Goal: Go to known website: Go to known website

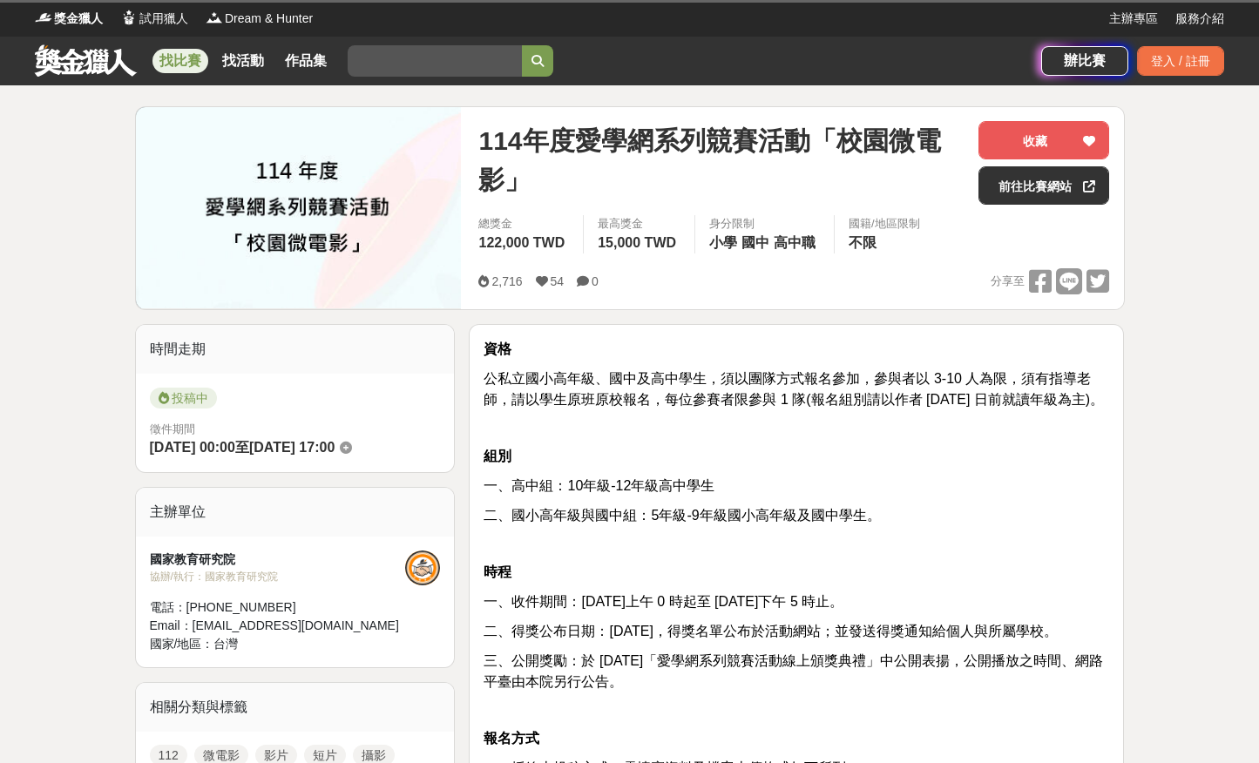
click at [203, 441] on span "2025-06-15 00:00" at bounding box center [192, 447] width 85 height 15
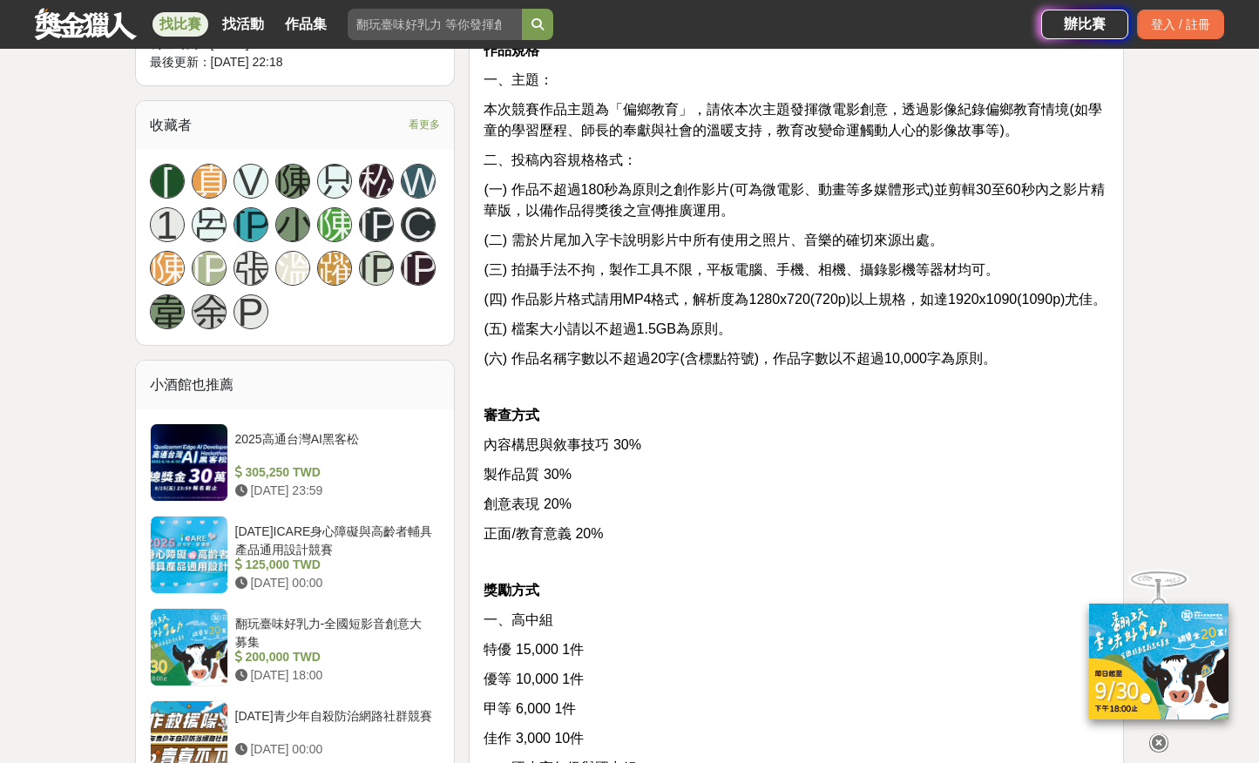
scroll to position [1077, 0]
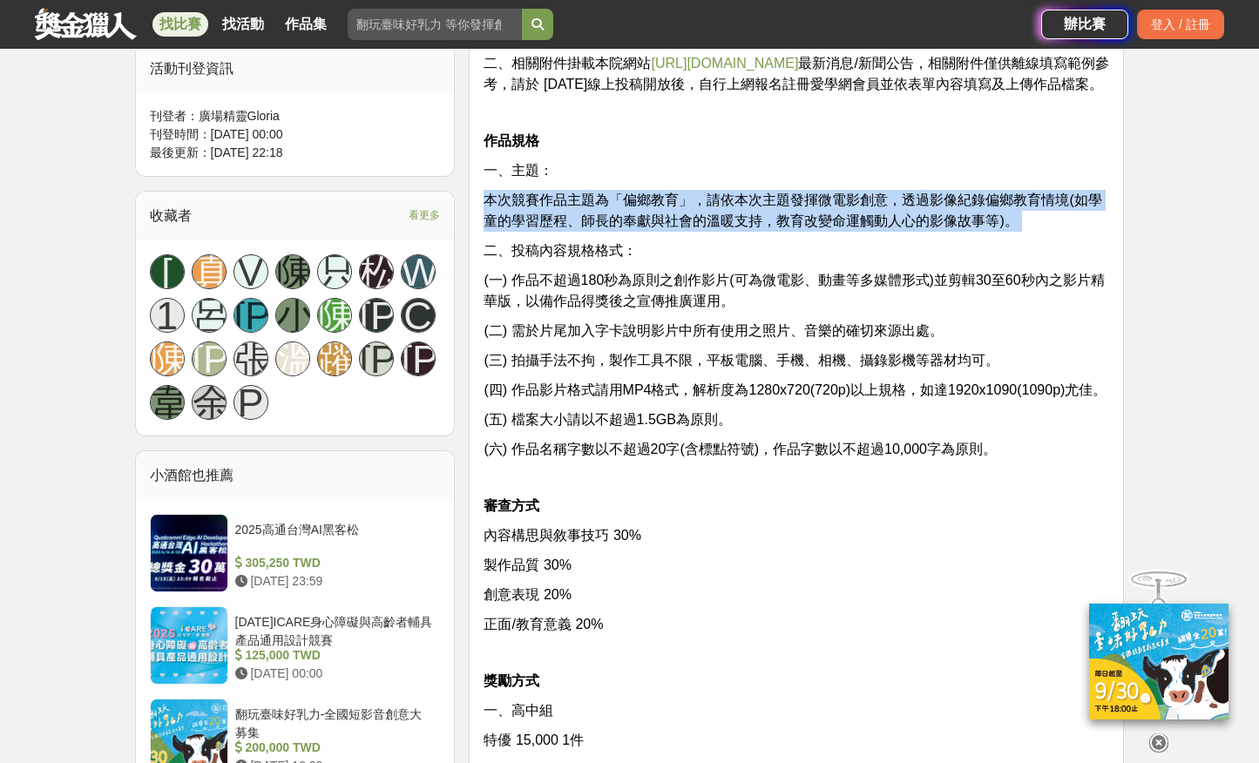
drag, startPoint x: 481, startPoint y: 218, endPoint x: 1003, endPoint y: 261, distance: 523.8
click at [1004, 261] on div "資格 公私立國小高年級、國中及高中學生，須以團隊方式報名參加，參與者以 3-10 人為限，須有指導老師，請以學生原班原校報名，每位參賽者限參與 1 隊(報名組…" at bounding box center [796, 260] width 655 height 1503
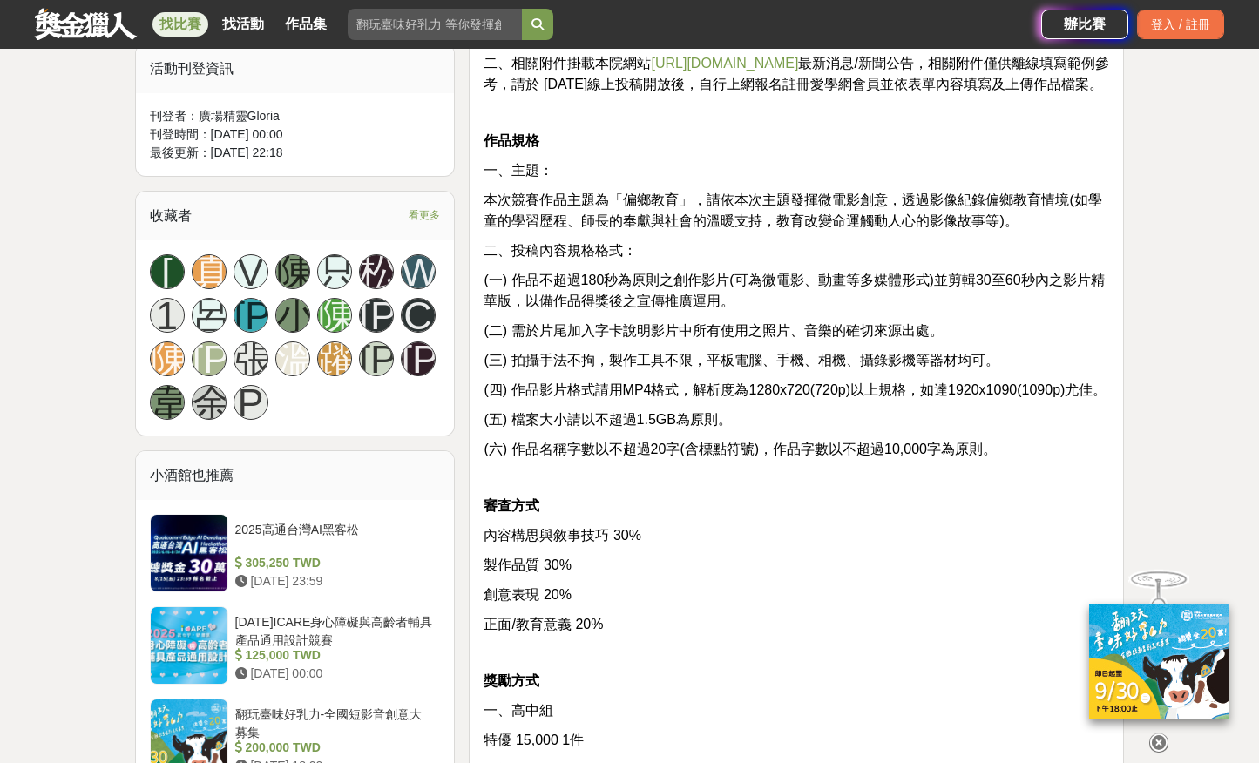
click at [1003, 261] on p "二、投稿內容規格格式：" at bounding box center [797, 251] width 626 height 21
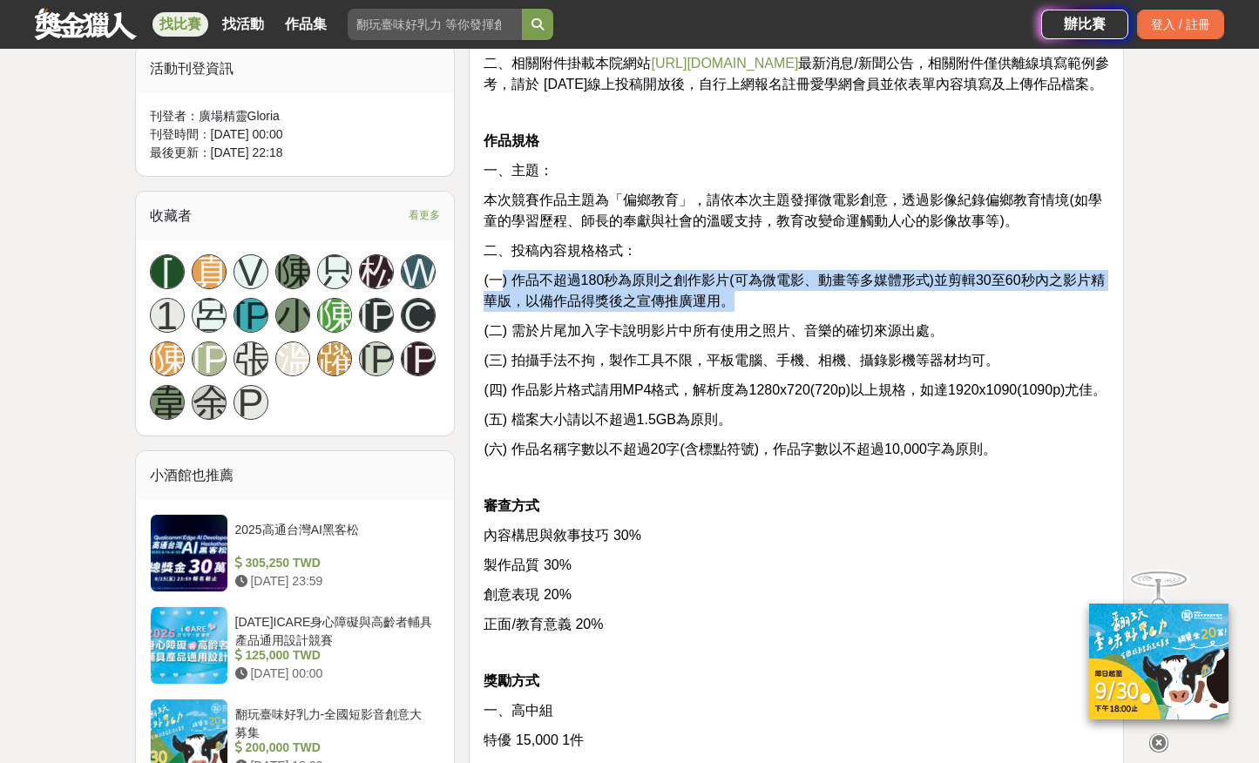
drag, startPoint x: 499, startPoint y: 295, endPoint x: 759, endPoint y: 322, distance: 261.0
click at [760, 312] on p "(一) 作品不超過180秒為原則之創作影片(可為微電影、動畫等多媒體形式)並剪輯30至60秒內之影片精華版，以備作品得獎後之宣傳推廣運用。" at bounding box center [797, 291] width 626 height 42
click at [759, 312] on p "(一) 作品不超過180秒為原則之創作影片(可為微電影、動畫等多媒體形式)並剪輯30至60秒內之影片精華版，以備作品得獎後之宣傳推廣運用。" at bounding box center [797, 291] width 626 height 42
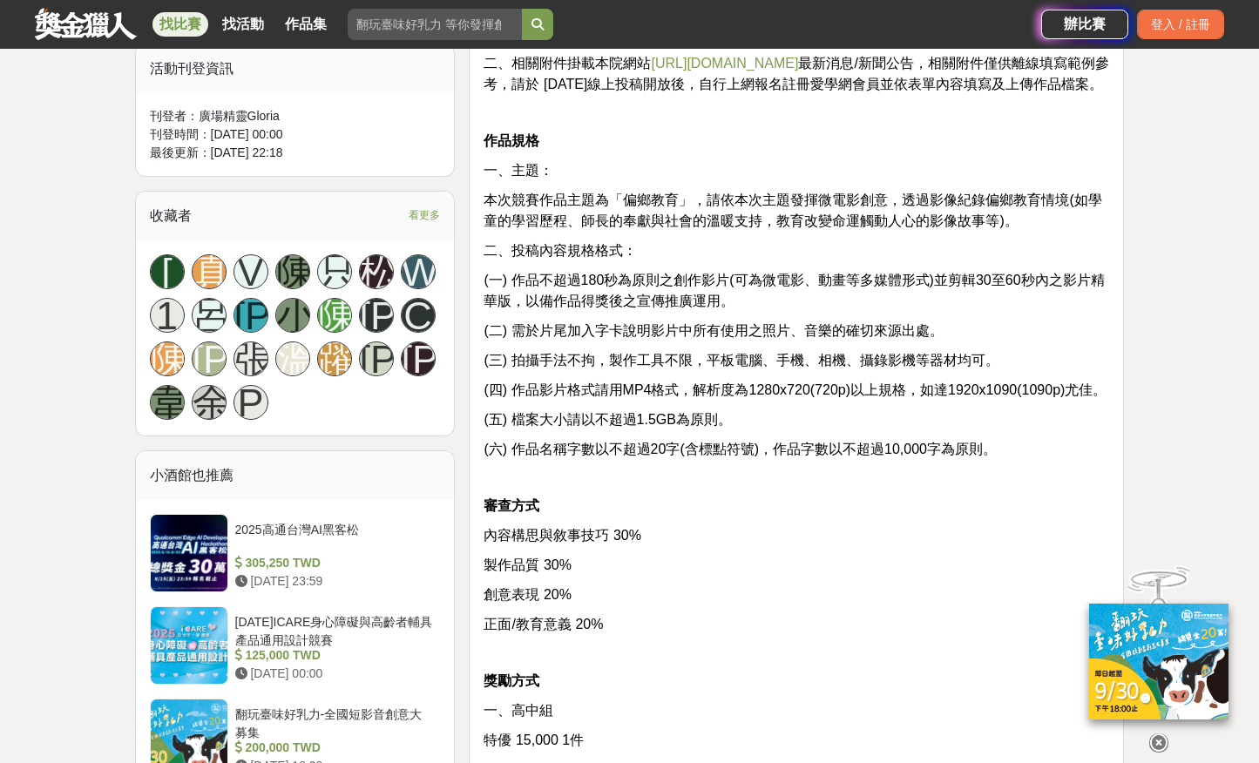
drag, startPoint x: 759, startPoint y: 322, endPoint x: 678, endPoint y: 339, distance: 82.9
click at [678, 339] on div "資格 公私立國小高年級、國中及高中學生，須以團隊方式報名參加，參與者以 3-10 人為限，須有指導老師，請以學生原班原校報名，每位參賽者限參與 1 隊(報名組…" at bounding box center [797, 256] width 626 height 1464
drag, startPoint x: 499, startPoint y: 348, endPoint x: 583, endPoint y: 348, distance: 84.5
click at [584, 338] on span "(二) 需於片尾加入字卡說明影片中所有使用之照片、音樂的確切來源出處。" at bounding box center [713, 330] width 459 height 15
click at [600, 338] on span "(二) 需於片尾加入字卡說明影片中所有使用之照片、音樂的確切來源出處。" at bounding box center [713, 330] width 459 height 15
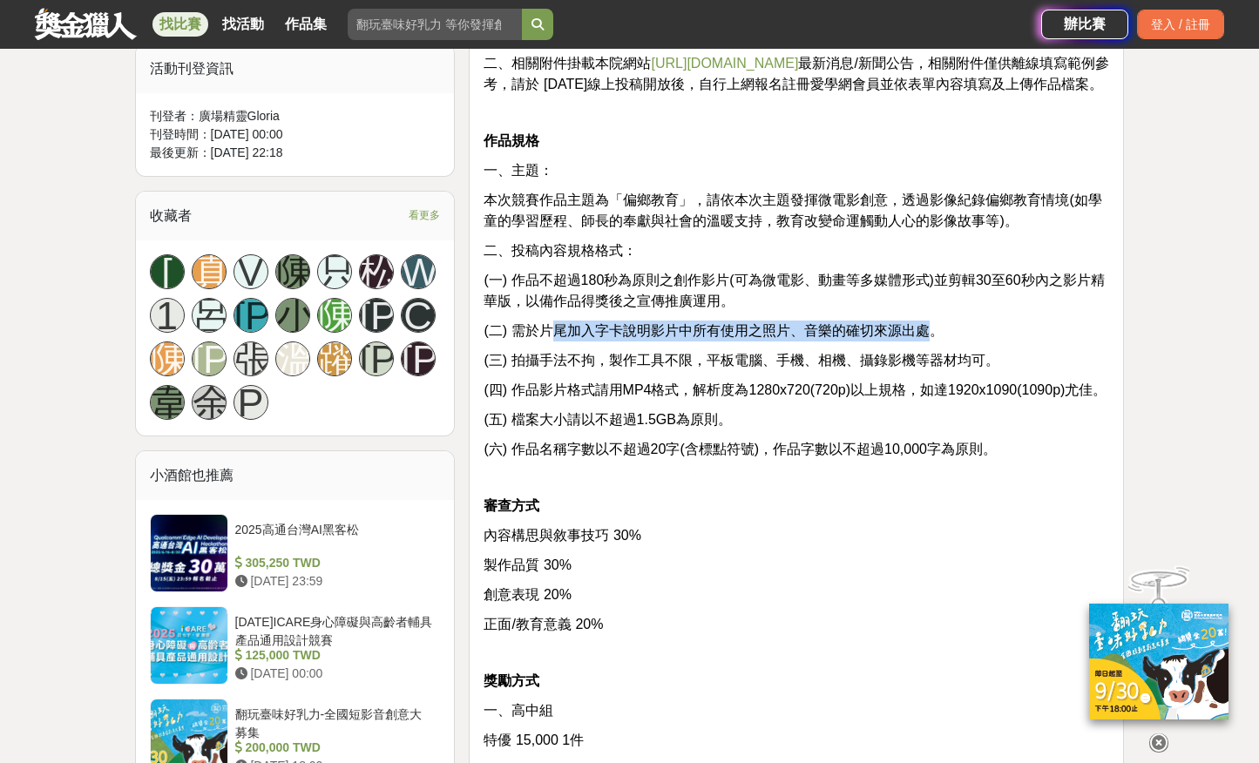
drag, startPoint x: 553, startPoint y: 350, endPoint x: 919, endPoint y: 356, distance: 365.2
click at [934, 338] on span "(二) 需於片尾加入字卡說明影片中所有使用之照片、音樂的確切來源出處。" at bounding box center [713, 330] width 459 height 15
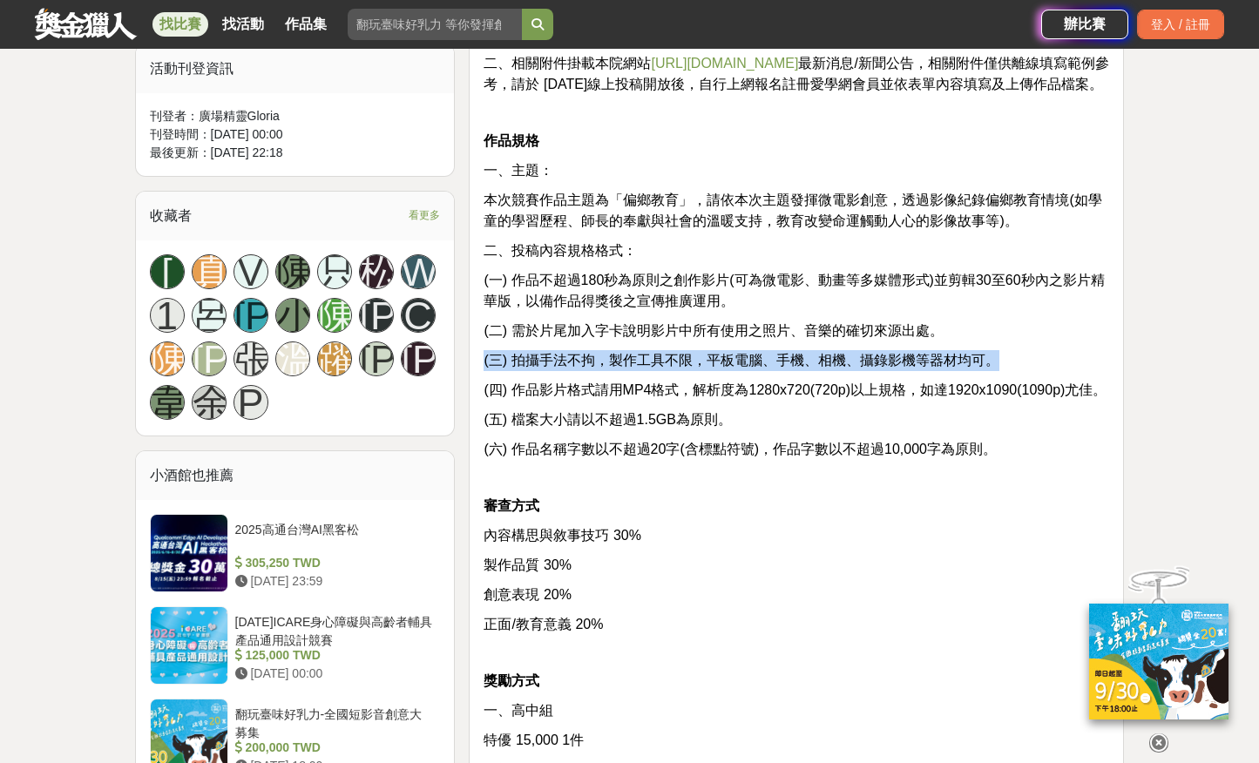
drag, startPoint x: 473, startPoint y: 381, endPoint x: 1024, endPoint y: 384, distance: 550.8
click at [1024, 384] on div "資格 公私立國小高年級、國中及高中學生，須以團隊方式報名參加，參與者以 3-10 人為限，須有指導老師，請以學生原班原校報名，每位參賽者限參與 1 隊(報名組…" at bounding box center [796, 260] width 655 height 1503
drag, startPoint x: 1024, startPoint y: 384, endPoint x: 471, endPoint y: 380, distance: 552.6
click at [471, 380] on div "資格 公私立國小高年級、國中及高中學生，須以團隊方式報名參加，參與者以 3-10 人為限，須有指導老師，請以學生原班原校報名，每位參賽者限參與 1 隊(報名組…" at bounding box center [796, 260] width 655 height 1503
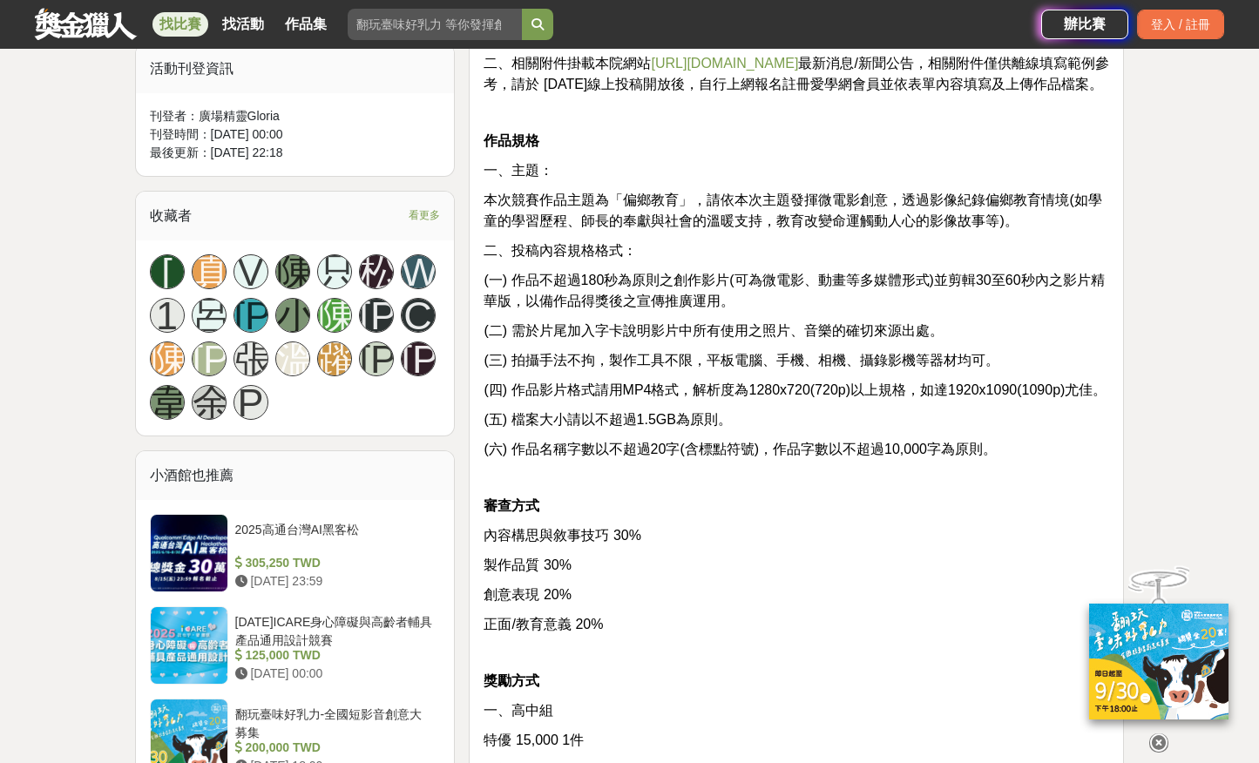
click at [520, 401] on p "(四) 作品影片格式請用MP4格式，解析度為1280x720(720p)以上規格，如達1920x1090(1090p)尤佳。" at bounding box center [797, 390] width 626 height 21
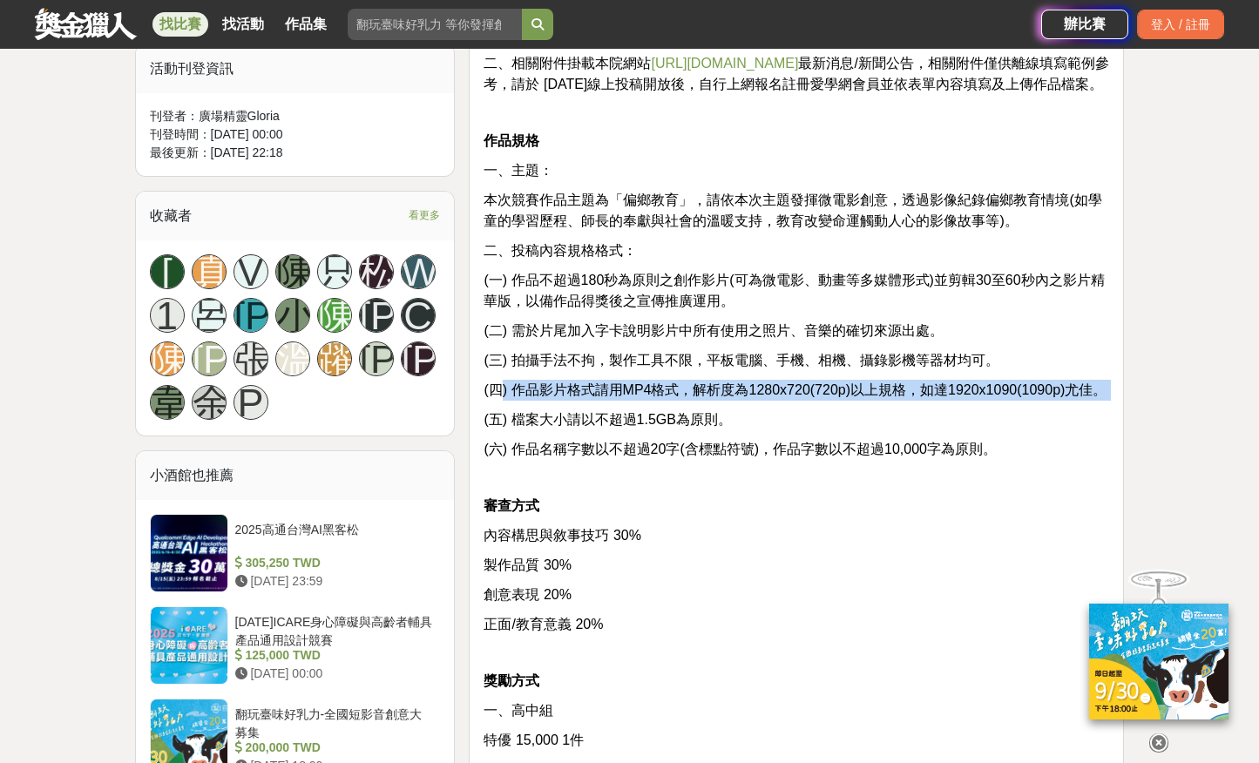
drag, startPoint x: 499, startPoint y: 409, endPoint x: 1101, endPoint y: 427, distance: 602.5
click at [1102, 427] on div "資格 公私立國小高年級、國中及高中學生，須以團隊方式報名參加，參與者以 3-10 人為限，須有指導老師，請以學生原班原校報名，每位參賽者限參與 1 隊(報名組…" at bounding box center [797, 256] width 626 height 1464
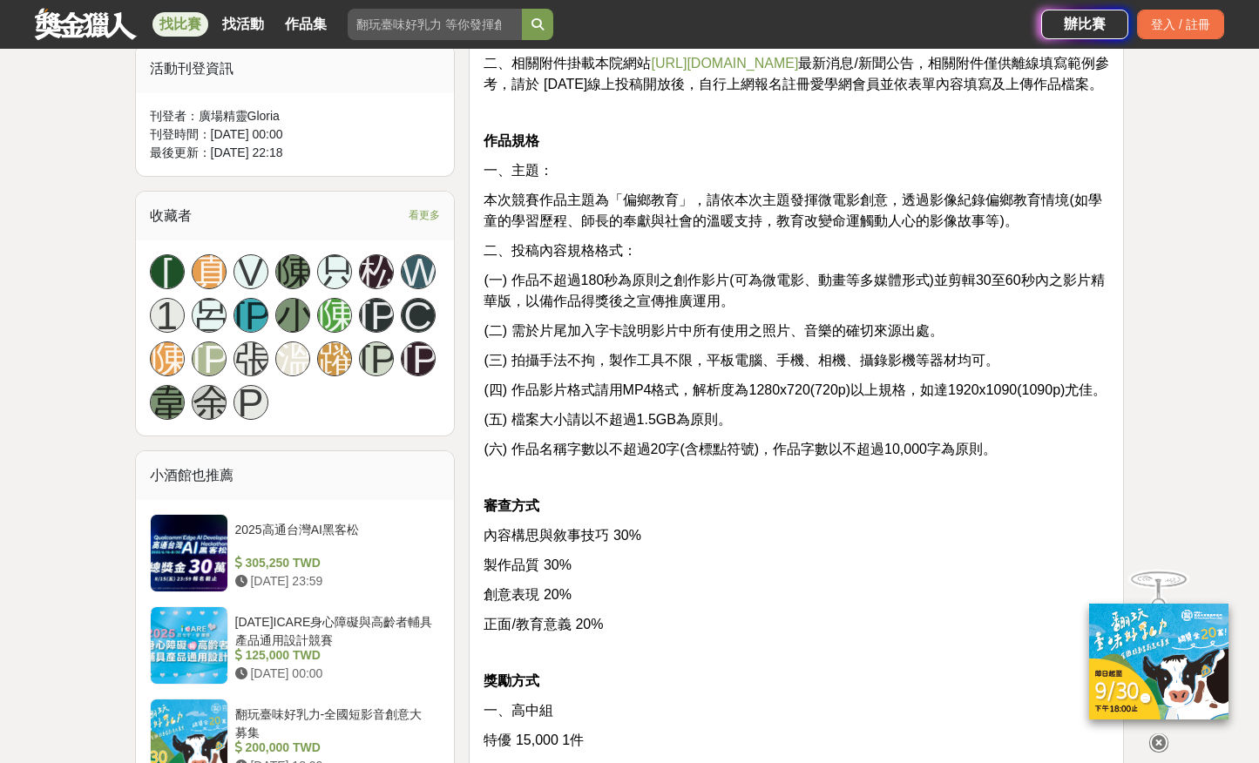
click at [1101, 427] on div "資格 公私立國小高年級、國中及高中學生，須以團隊方式報名參加，參與者以 3-10 人為限，須有指導老師，請以學生原班原校報名，每位參賽者限參與 1 隊(報名組…" at bounding box center [797, 256] width 626 height 1464
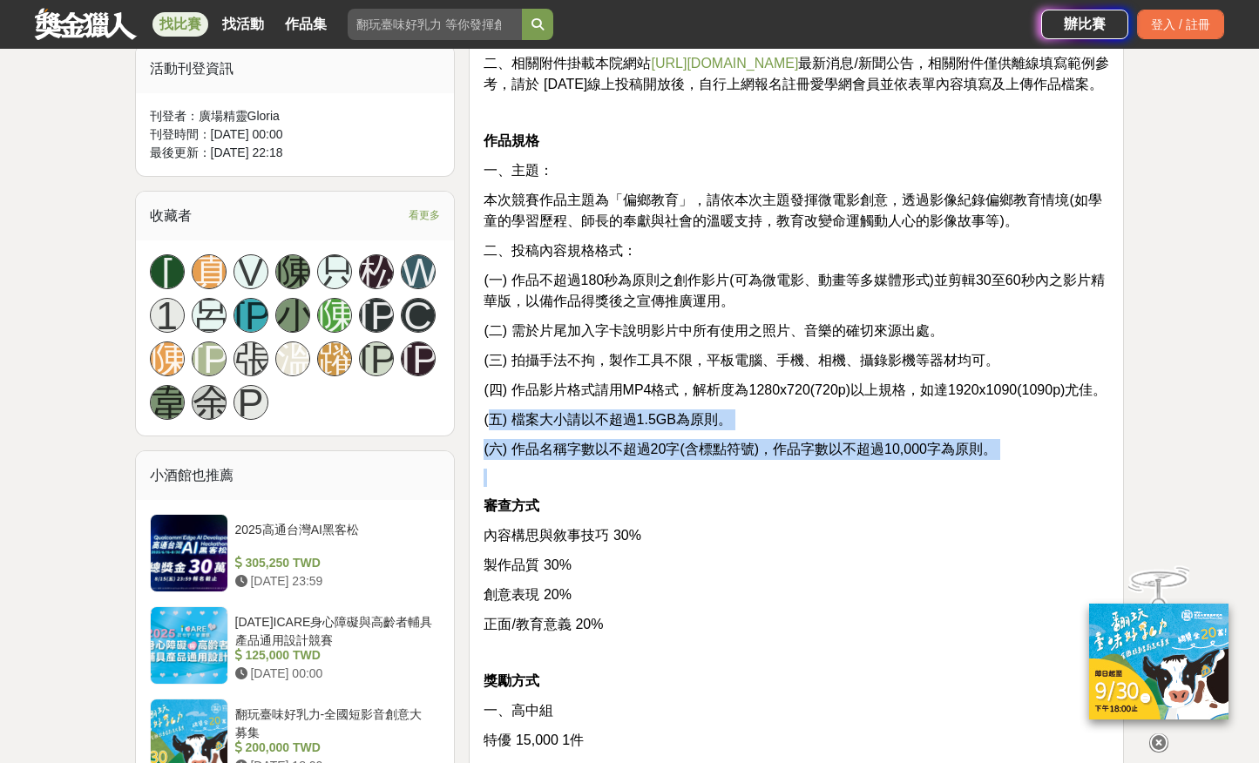
drag, startPoint x: 494, startPoint y: 444, endPoint x: 940, endPoint y: 491, distance: 448.7
click at [940, 491] on div "資格 公私立國小高年級、國中及高中學生，須以團隊方式報名參加，參與者以 3-10 人為限，須有指導老師，請以學生原班原校報名，每位參賽者限參與 1 隊(報名組…" at bounding box center [797, 256] width 626 height 1464
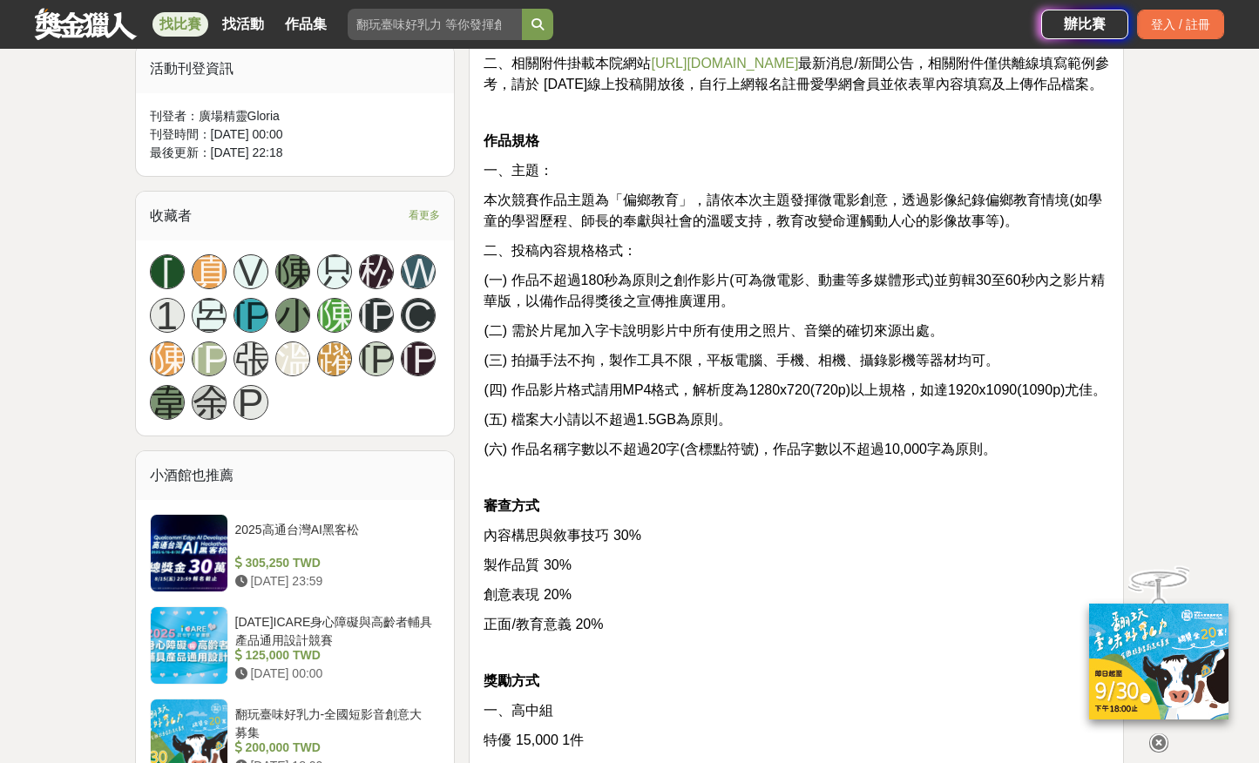
click at [987, 487] on p at bounding box center [797, 478] width 626 height 18
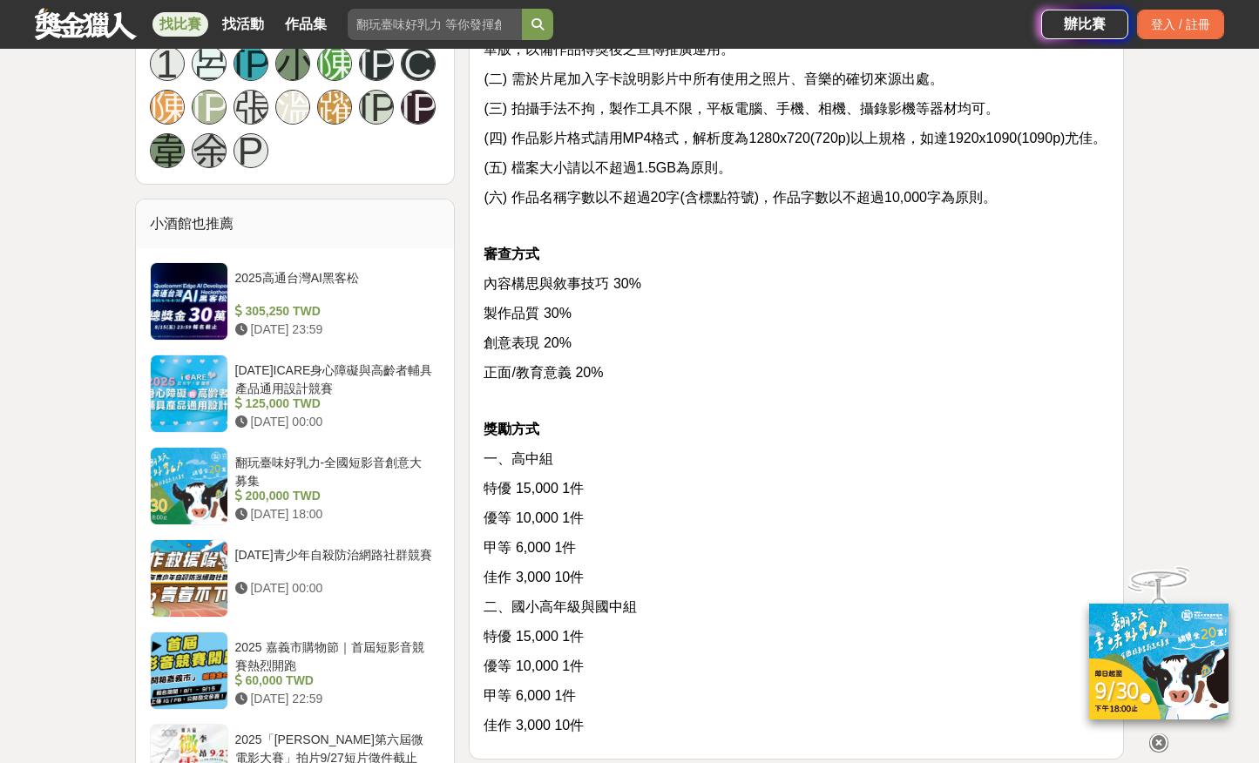
scroll to position [1331, 0]
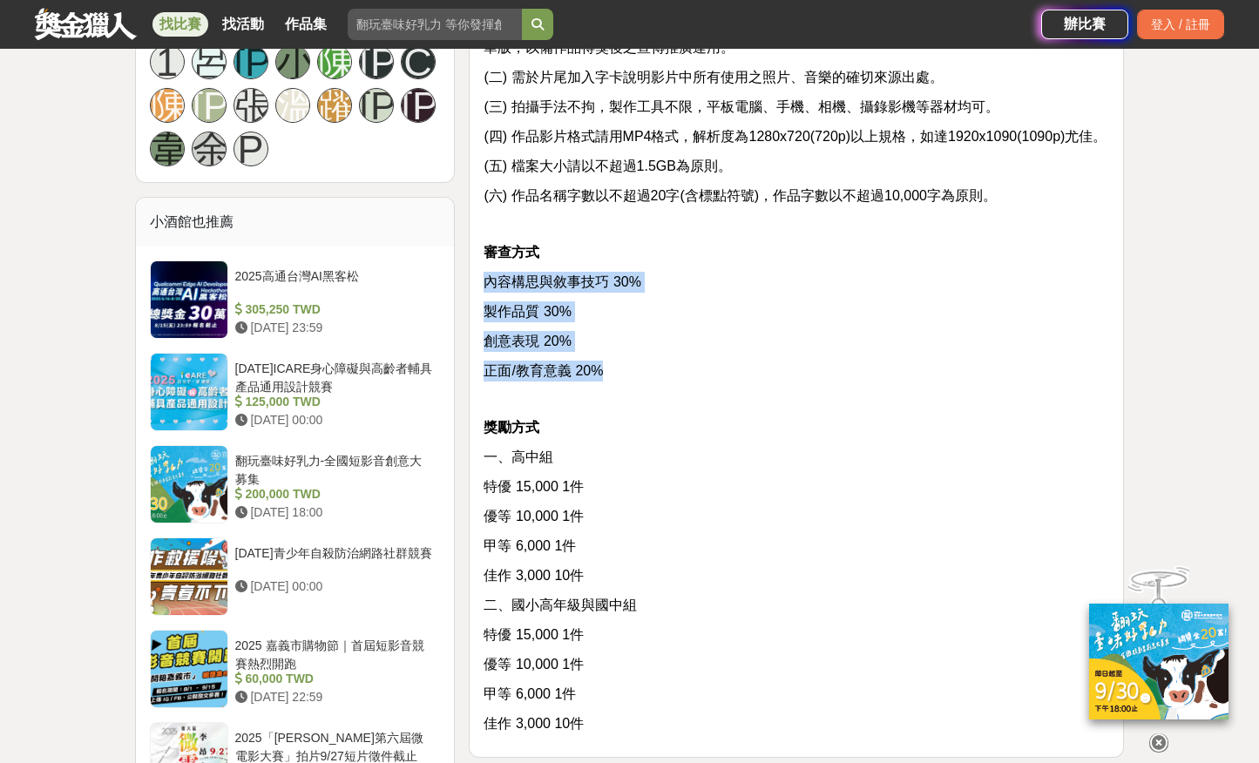
drag, startPoint x: 481, startPoint y: 307, endPoint x: 614, endPoint y: 383, distance: 153.4
click at [615, 383] on div "資格 公私立國小高年級、國中及高中學生，須以團隊方式報名參加，參與者以 3-10 人為限，須有指導老師，請以學生原班原校報名，每位參賽者限參與 1 隊(報名組…" at bounding box center [796, 7] width 655 height 1503
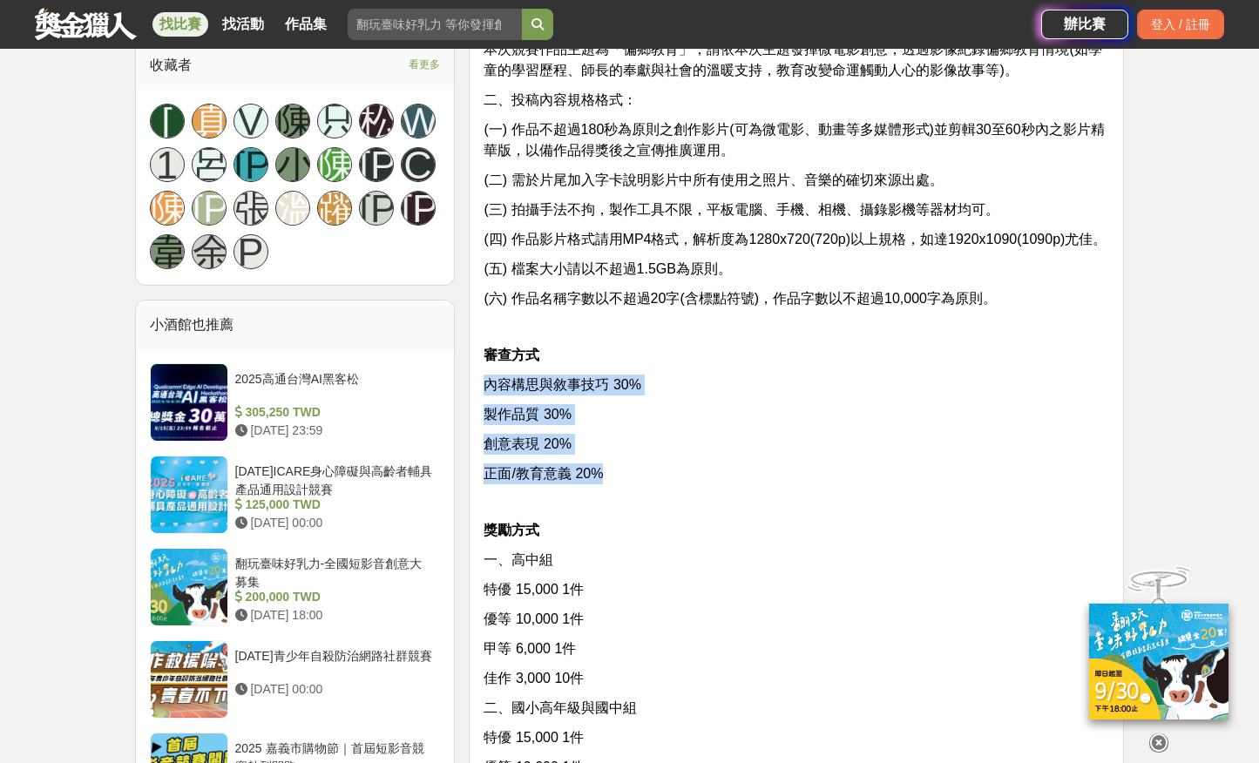
scroll to position [1255, 0]
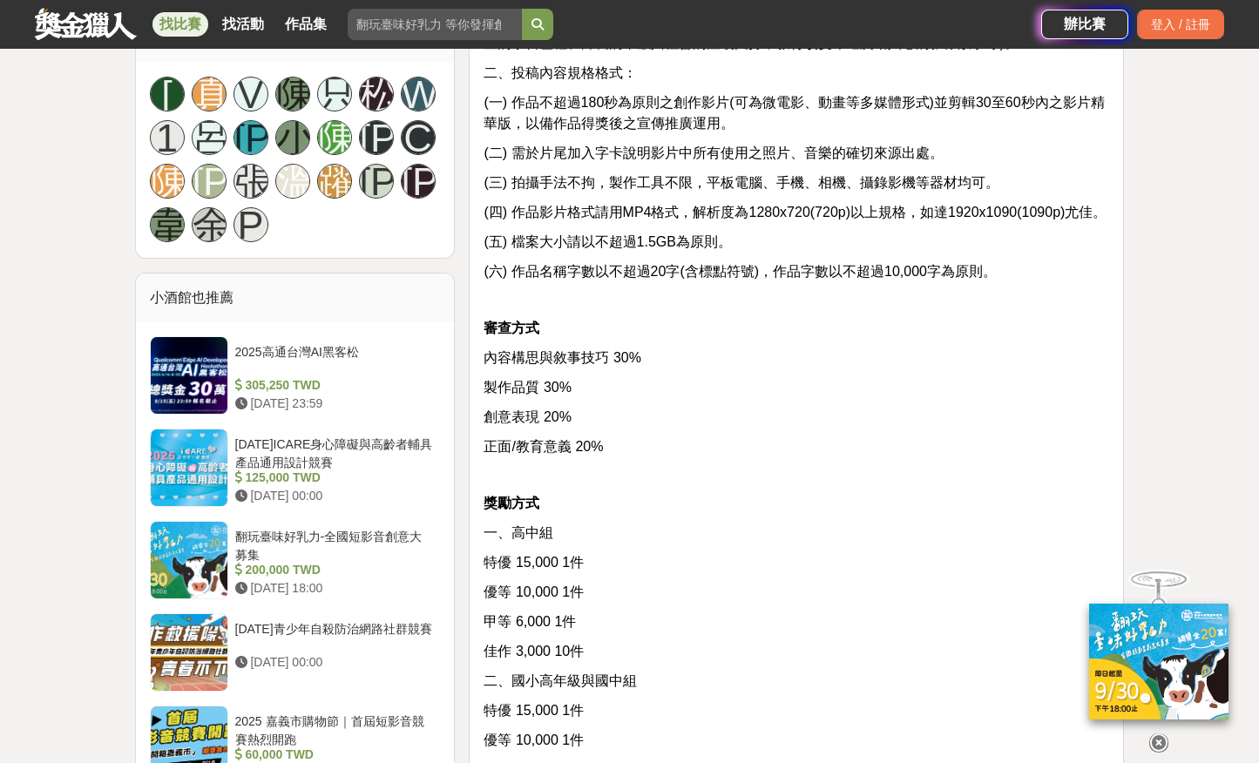
click at [879, 369] on p "內容構思與敘事技巧 30%" at bounding box center [797, 358] width 626 height 21
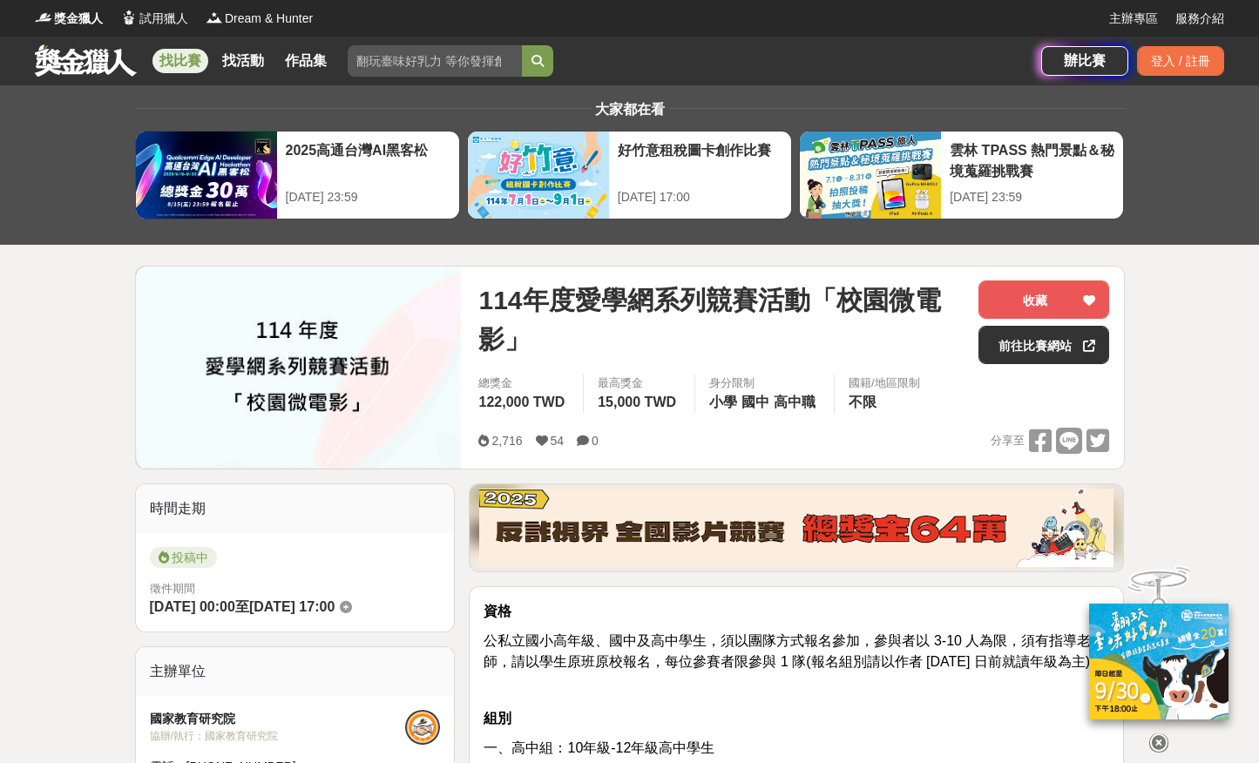
scroll to position [0, 0]
click at [990, 330] on link "前往比賽網站" at bounding box center [1044, 345] width 131 height 38
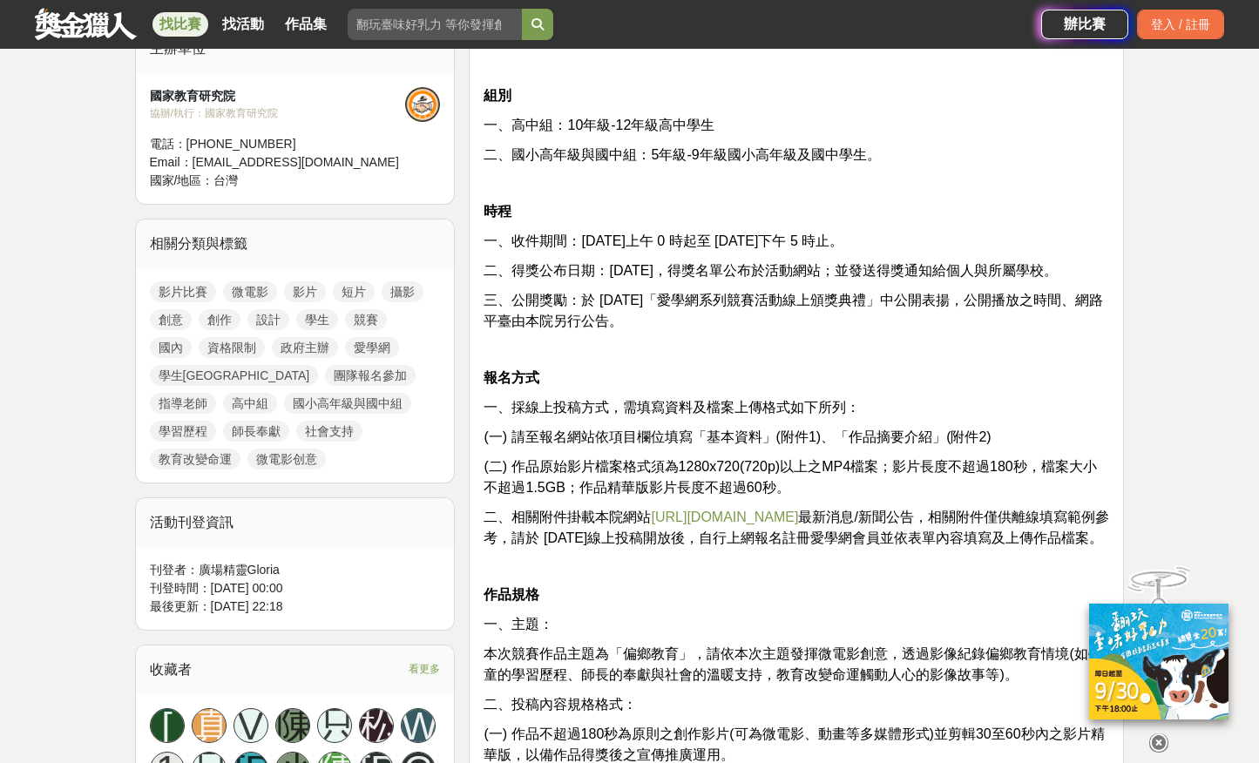
click at [601, 404] on span "一、採線上投稿方式，需填寫資料及檔案上傳格式如下所列：" at bounding box center [672, 407] width 377 height 15
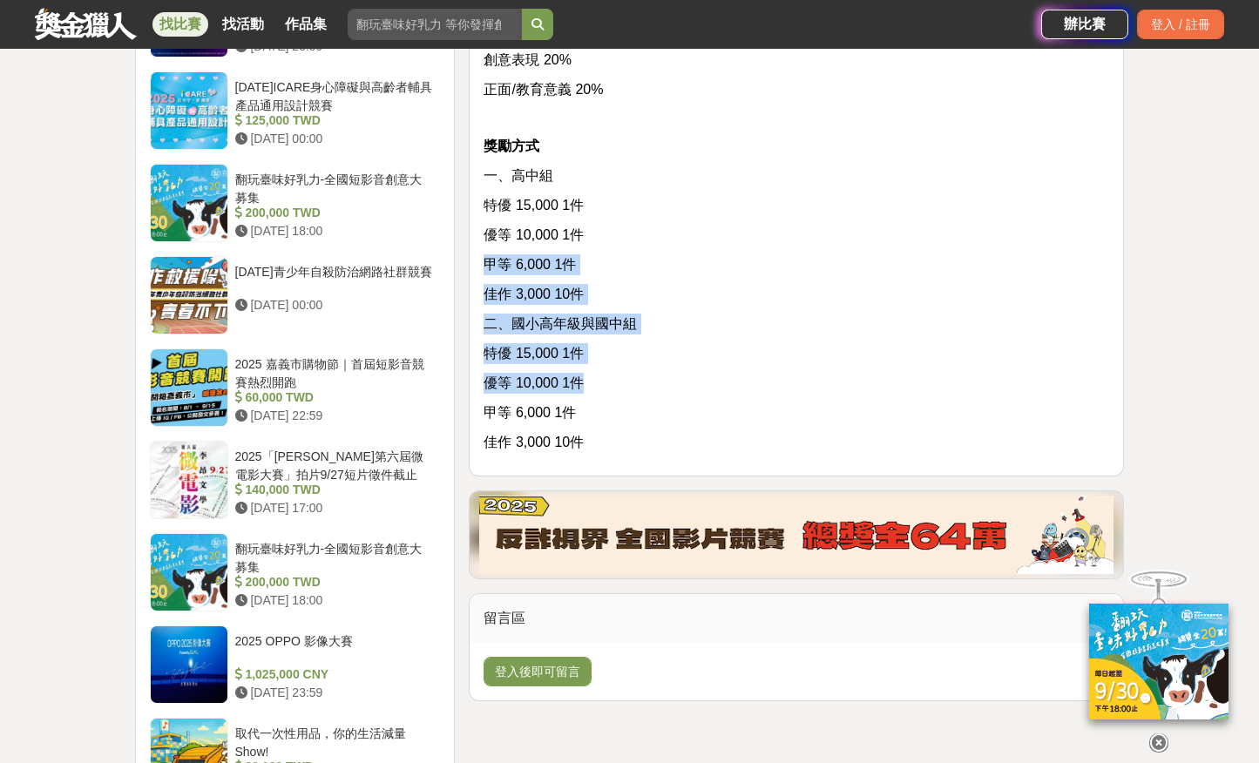
drag, startPoint x: 601, startPoint y: 404, endPoint x: 538, endPoint y: 270, distance: 148.5
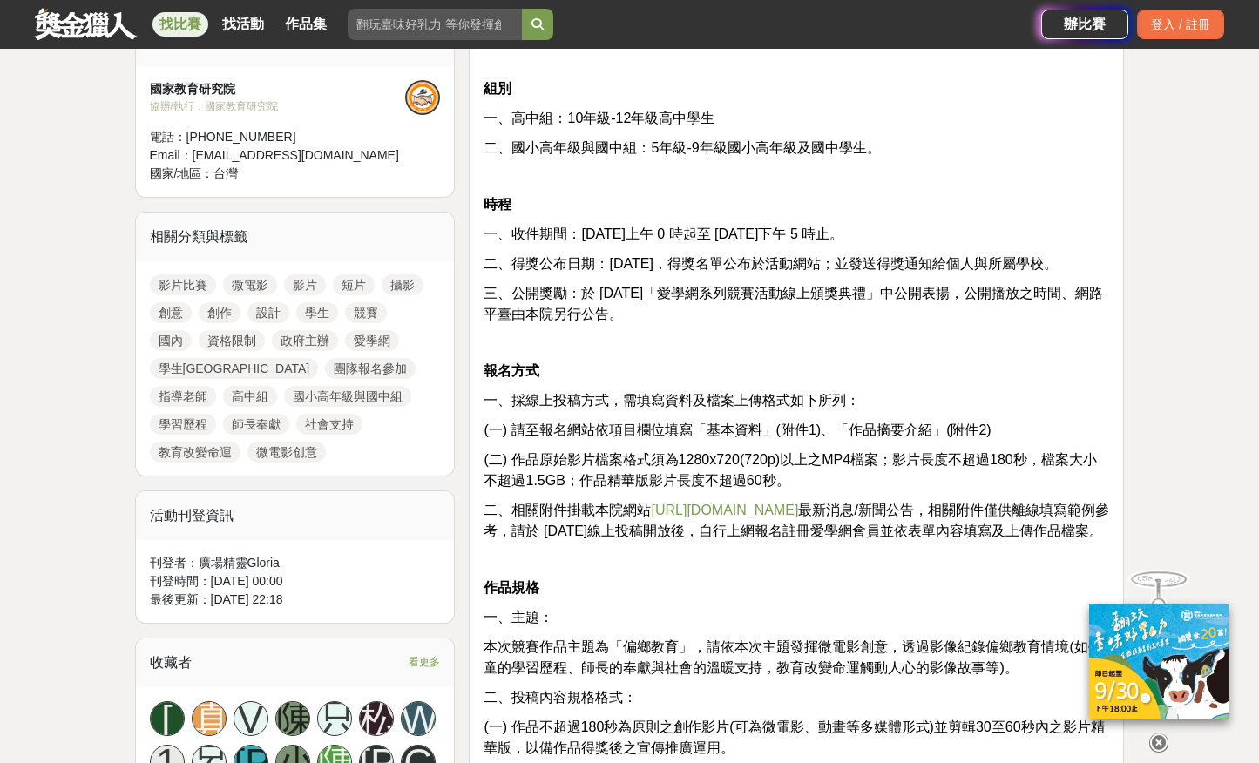
scroll to position [638, 0]
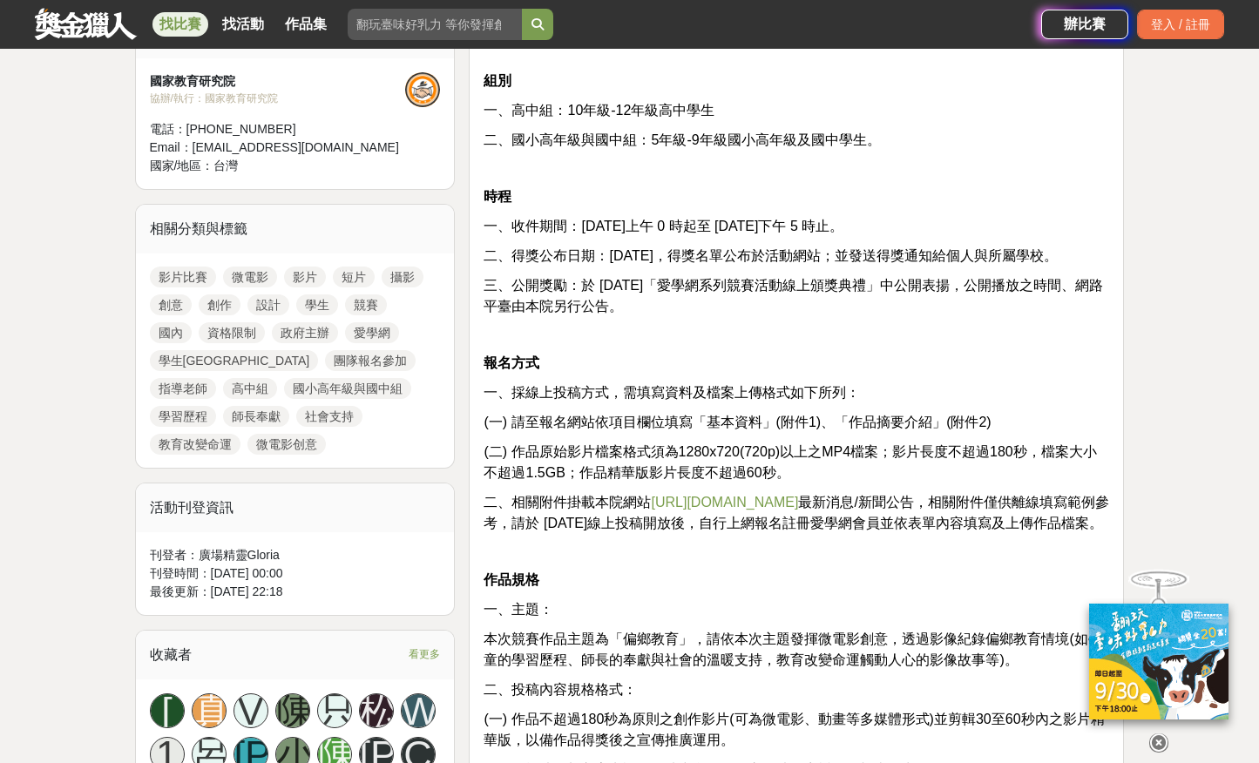
click at [732, 354] on p "報名方式" at bounding box center [797, 363] width 626 height 21
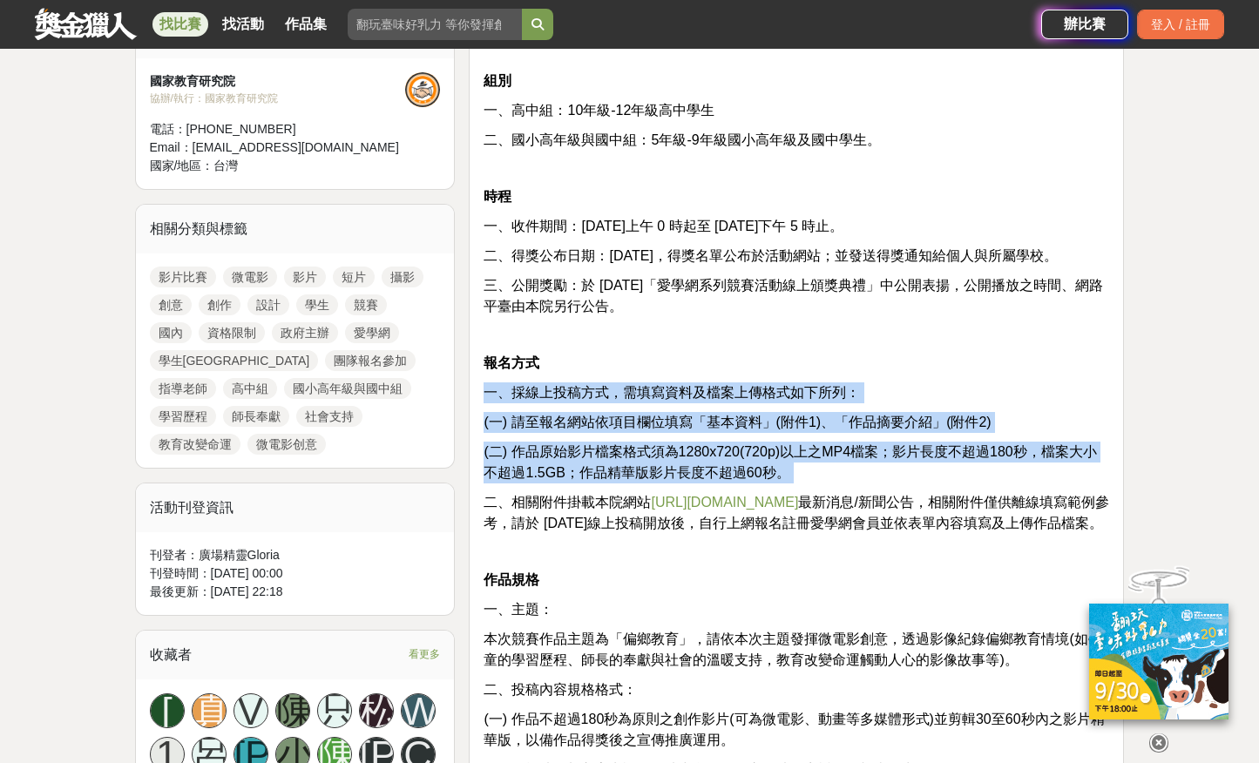
drag, startPoint x: 491, startPoint y: 387, endPoint x: 847, endPoint y: 484, distance: 369.3
click at [848, 484] on div "資格 公私立國小高年級、國中及高中學生，須以團隊方式報名參加，參與者以 3-10 人為限，須有指導老師，請以學生原班原校報名，每位參賽者限參與 1 隊(報名組…" at bounding box center [797, 695] width 626 height 1464
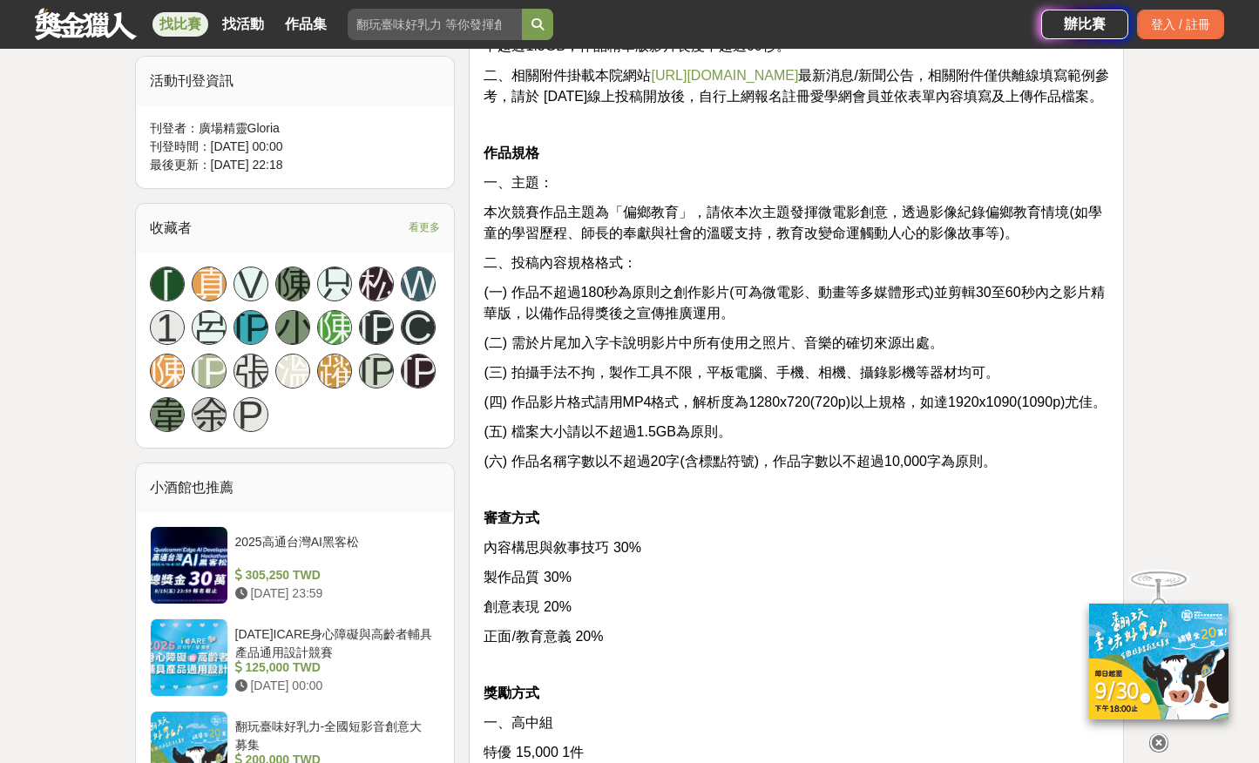
click at [847, 469] on span "(六) 作品名稱字數以不超過20字(含標點符號)，作品字數以不超過10,000字為原則。" at bounding box center [740, 461] width 513 height 15
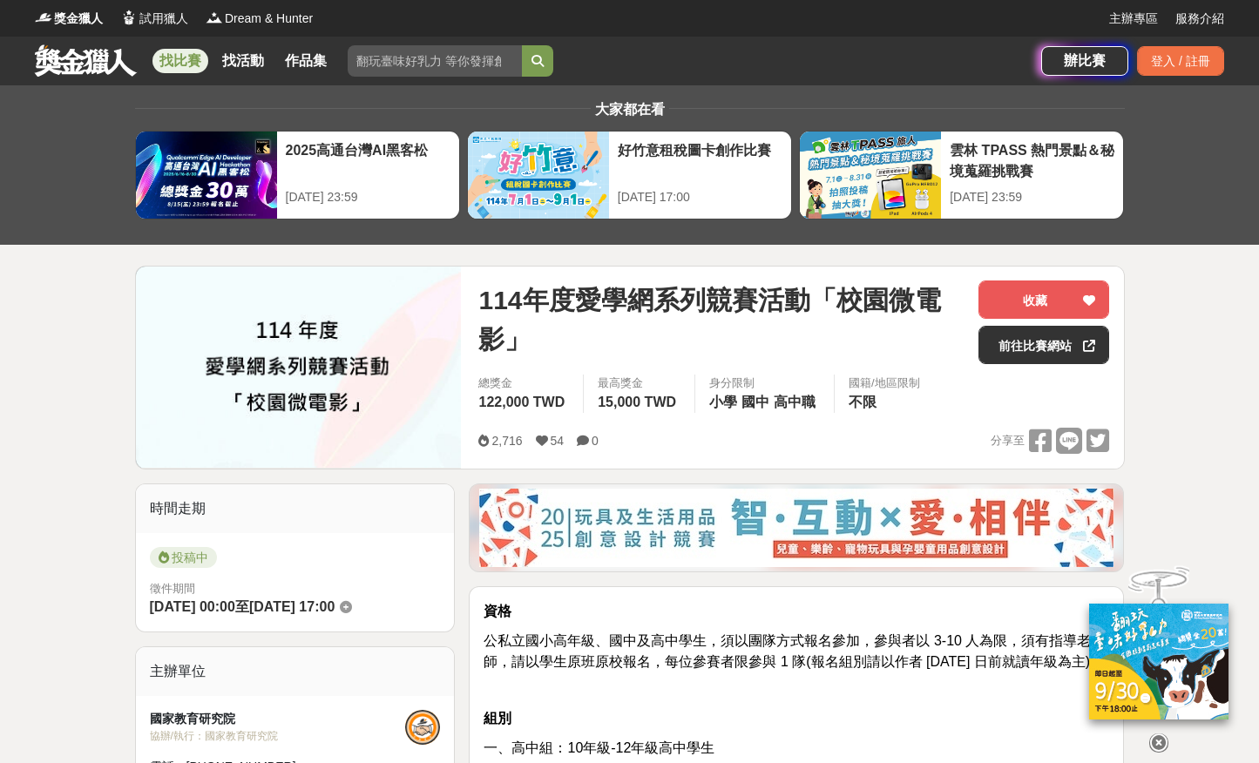
scroll to position [0, 0]
click at [984, 334] on link "前往比賽網站" at bounding box center [1044, 345] width 131 height 38
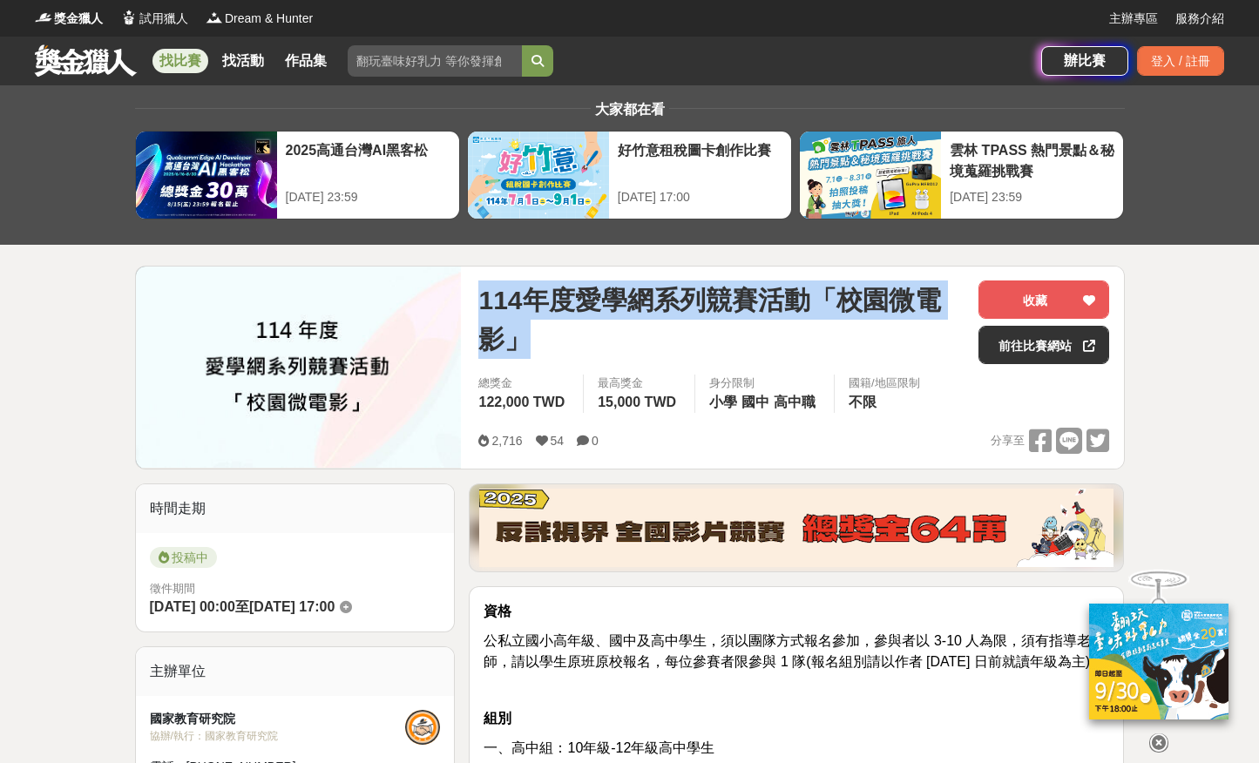
drag, startPoint x: 484, startPoint y: 293, endPoint x: 671, endPoint y: 326, distance: 190.3
click at [672, 325] on span "114年度愛學網系列競賽活動「校園微電影」" at bounding box center [721, 320] width 486 height 78
copy span "114年度愛學網系列競賽活動「校園微電影」"
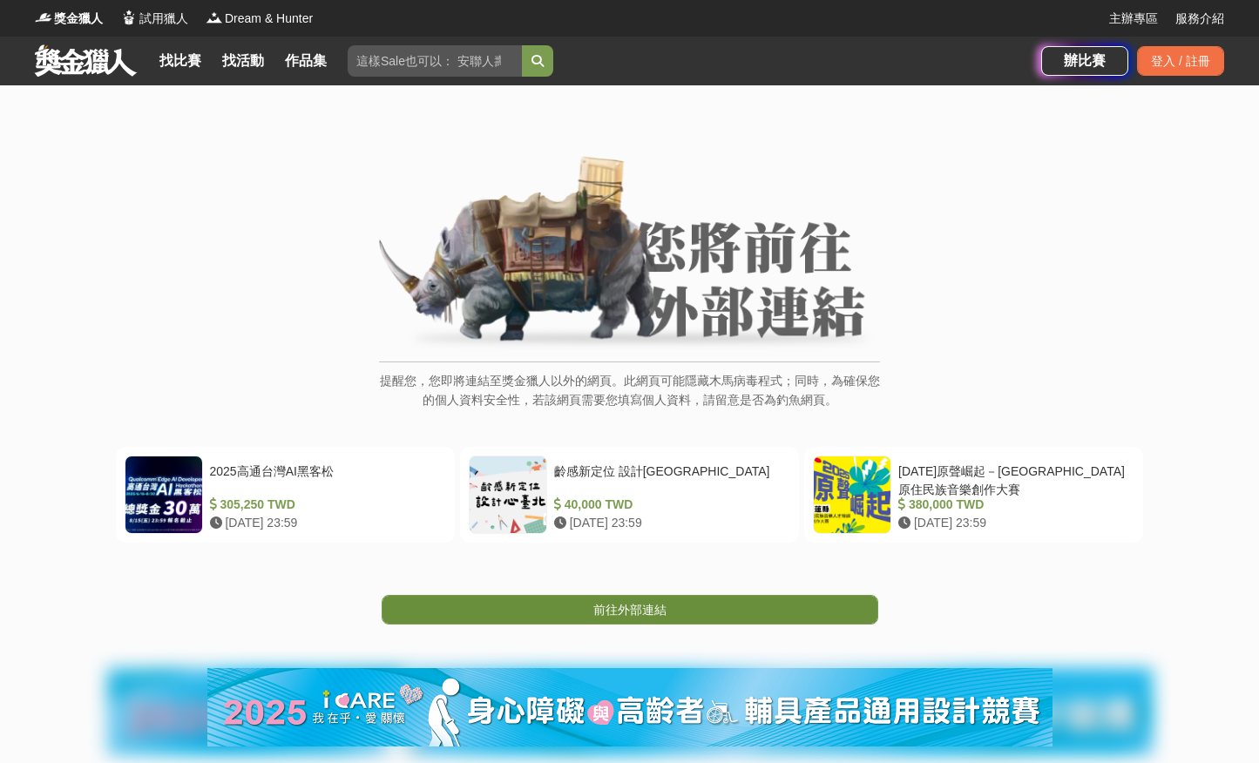
click at [404, 600] on link "前往外部連結" at bounding box center [630, 610] width 497 height 30
